Goal: Check status: Check status

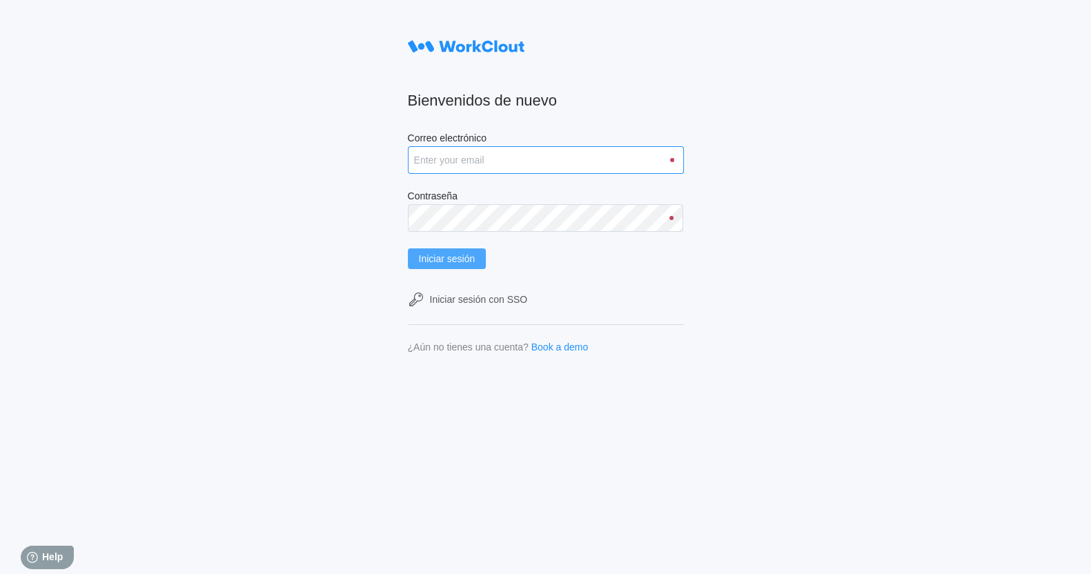
type input "[PERSON_NAME][EMAIL_ADDRESS][PERSON_NAME][DOMAIN_NAME]"
click at [472, 260] on span "Iniciar sesión" at bounding box center [447, 259] width 57 height 10
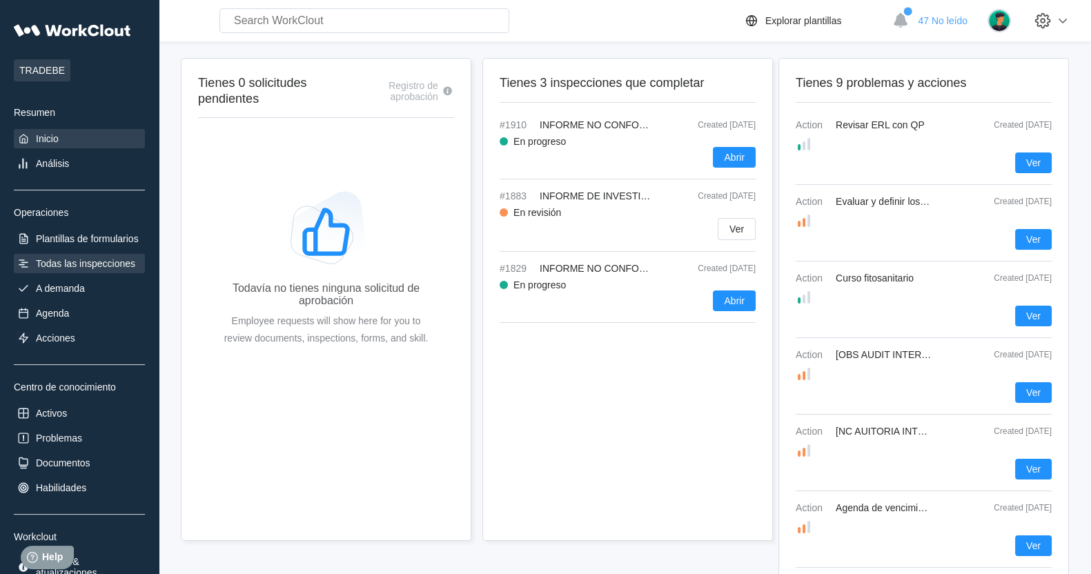
click at [93, 264] on div "Todas las inspecciones" at bounding box center [85, 263] width 99 height 11
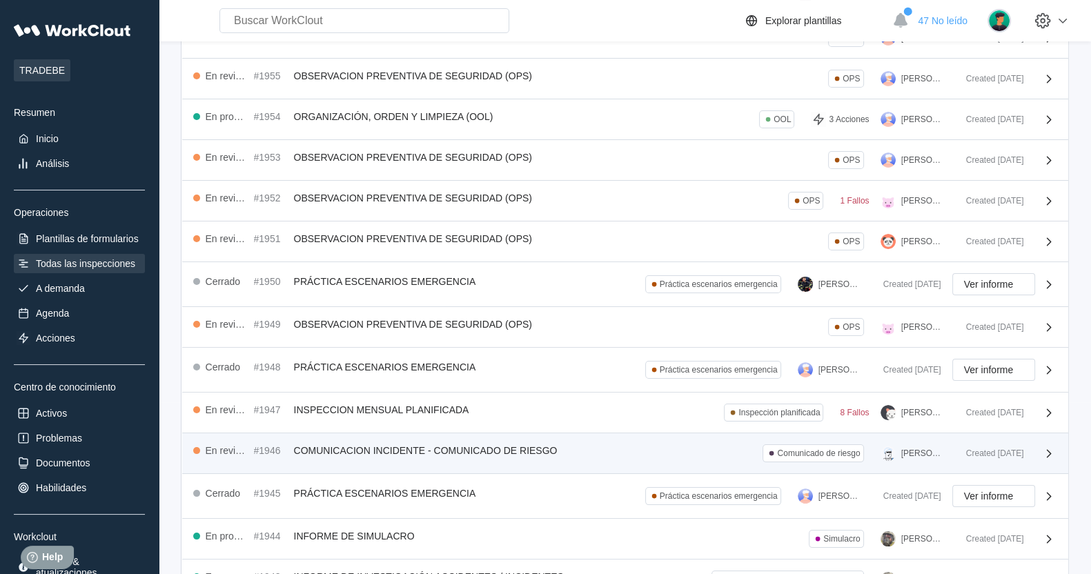
scroll to position [258, 0]
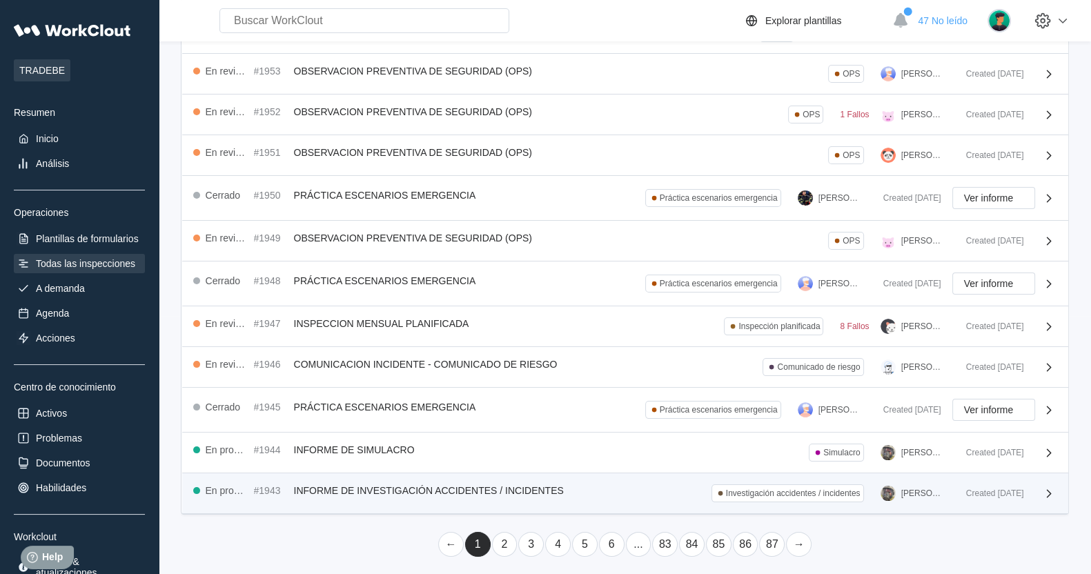
click at [526, 489] on span "INFORME DE INVESTIGACIÓN ACCIDENTES / INCIDENTES" at bounding box center [429, 490] width 270 height 11
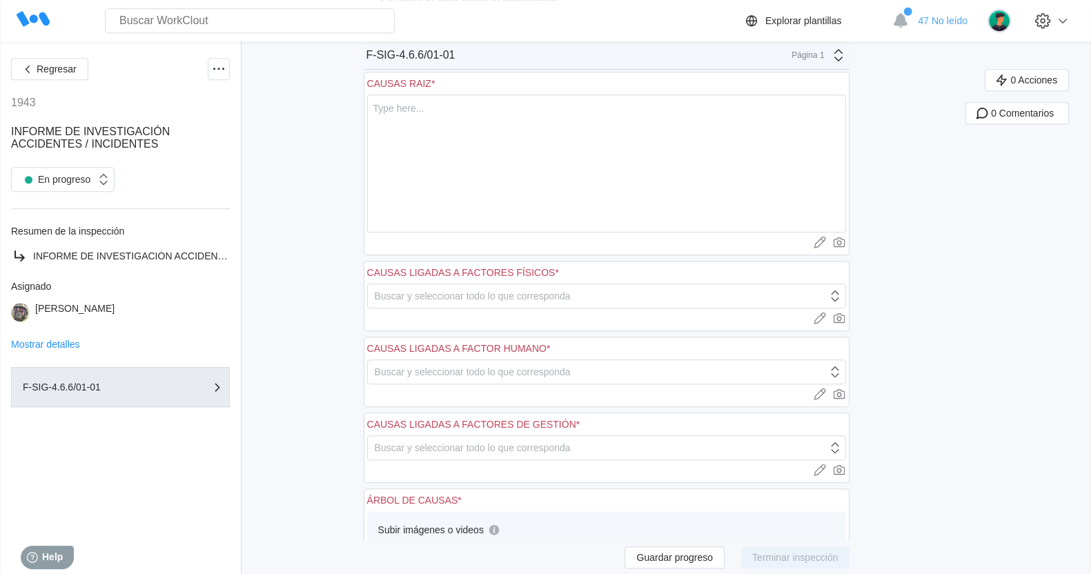
scroll to position [1249, 0]
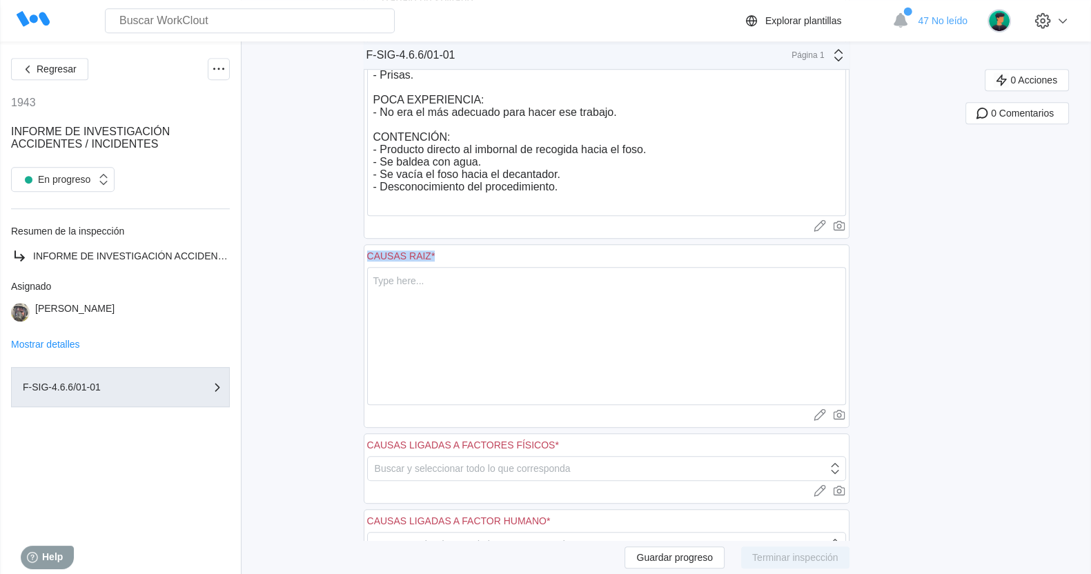
drag, startPoint x: 453, startPoint y: 257, endPoint x: 364, endPoint y: 252, distance: 89.2
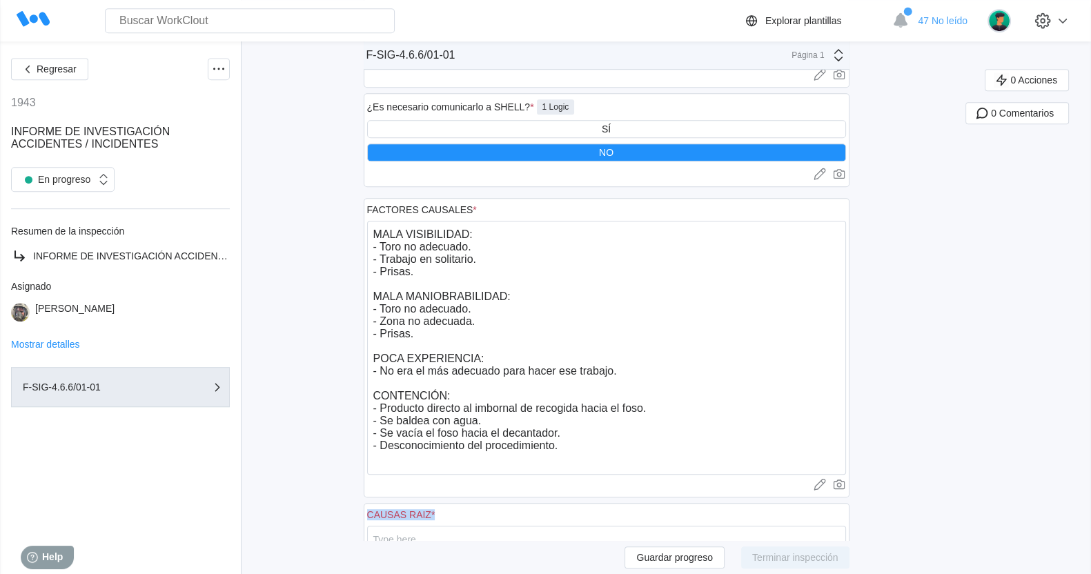
scroll to position [1076, 0]
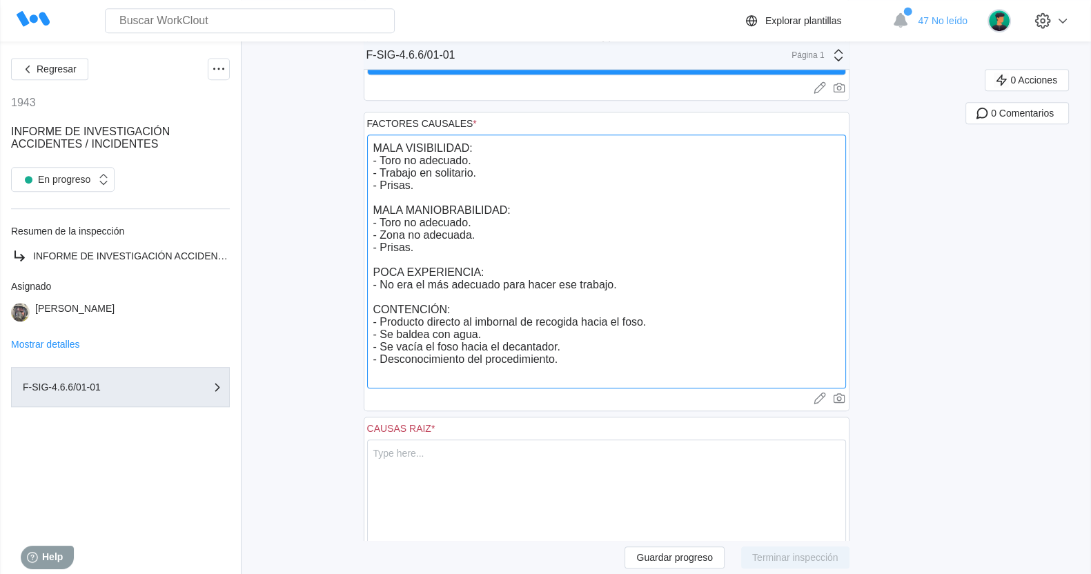
click at [480, 162] on textarea "MALA VISIBILIDAD: - Toro no adecuado. - Trabajo en solitario. - Prisas. MALA MA…" at bounding box center [606, 262] width 479 height 254
drag, startPoint x: 389, startPoint y: 159, endPoint x: 488, endPoint y: 160, distance: 99.4
click at [488, 160] on textarea "MALA VISIBILIDAD: - Toro no adecuado. - Trabajo en solitario. - Prisas. MALA MA…" at bounding box center [606, 262] width 479 height 254
